Goal: Information Seeking & Learning: Learn about a topic

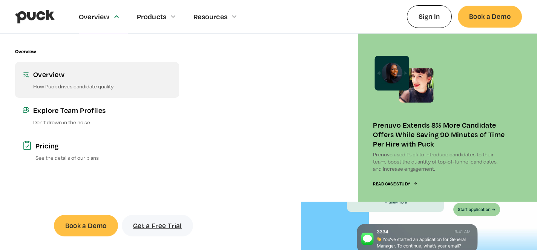
click at [73, 83] on p "How Puck drives candidate quality" at bounding box center [102, 86] width 138 height 7
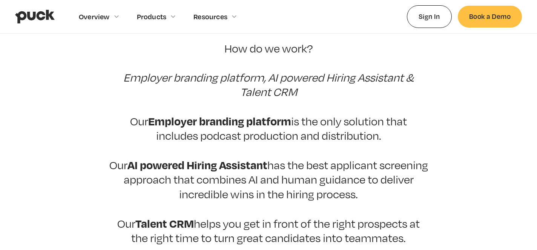
scroll to position [205, 0]
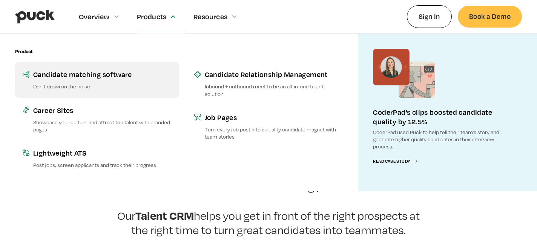
click at [124, 70] on div "Candidate matching software" at bounding box center [102, 73] width 138 height 9
